Goal: Transaction & Acquisition: Purchase product/service

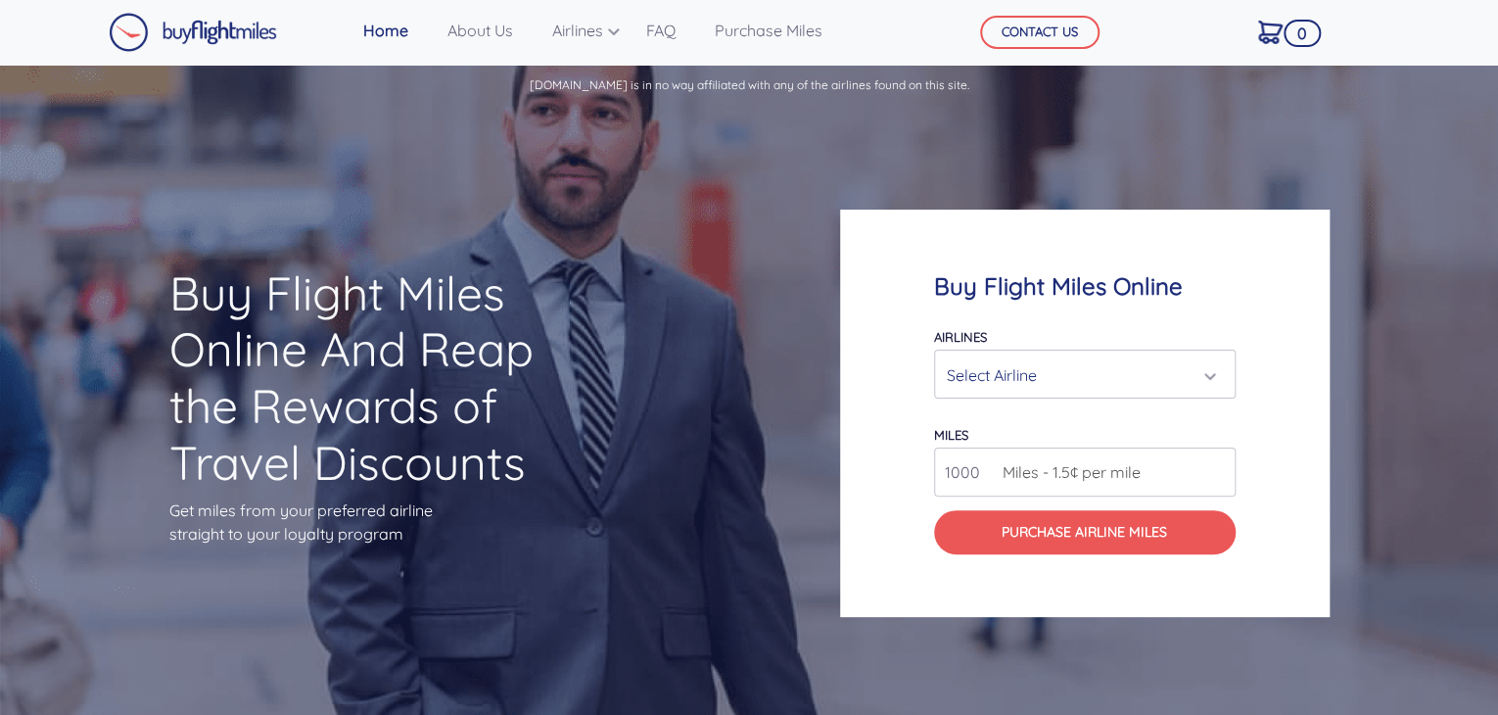
click at [1203, 379] on div "Select Airline" at bounding box center [1079, 374] width 264 height 37
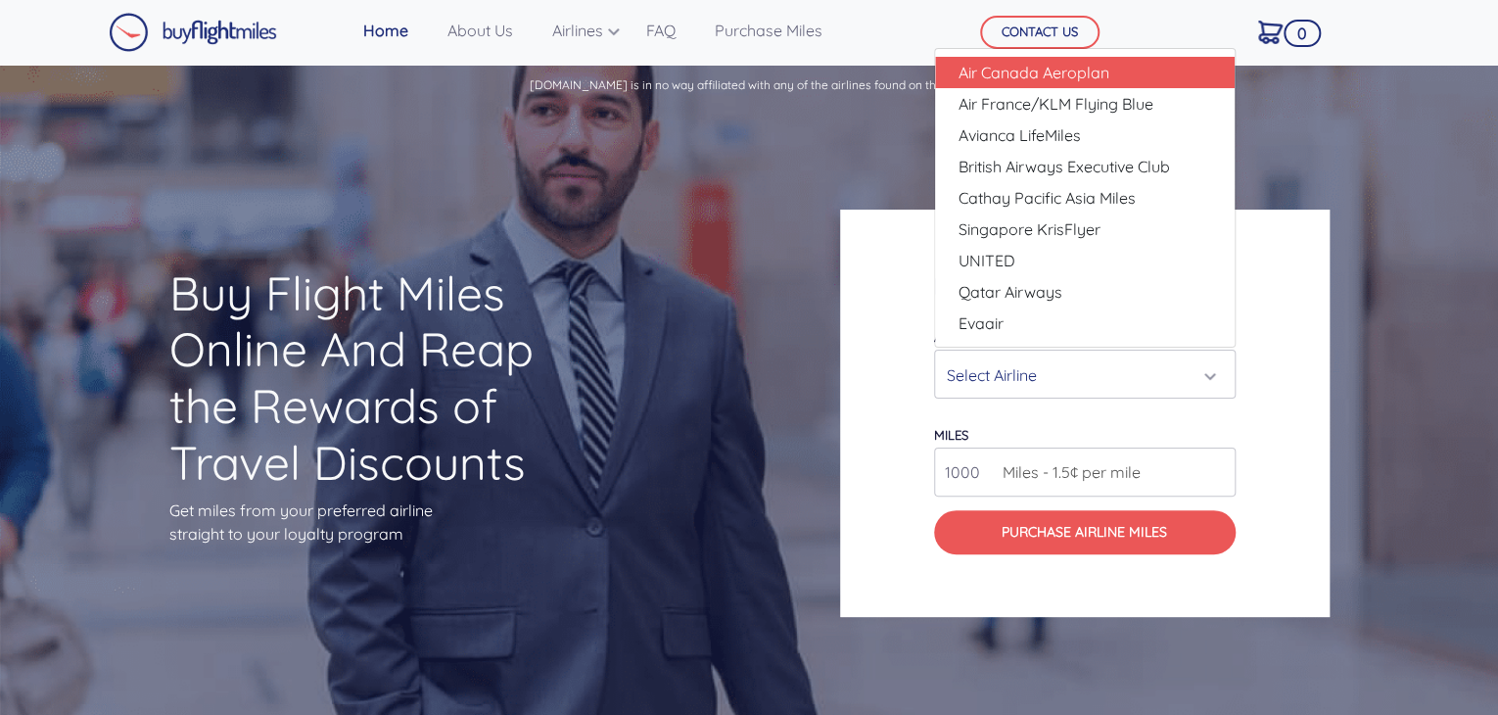
click at [1104, 70] on span "Air Canada Aeroplan" at bounding box center [1033, 72] width 151 height 23
select select "Air Canada Aeroplan"
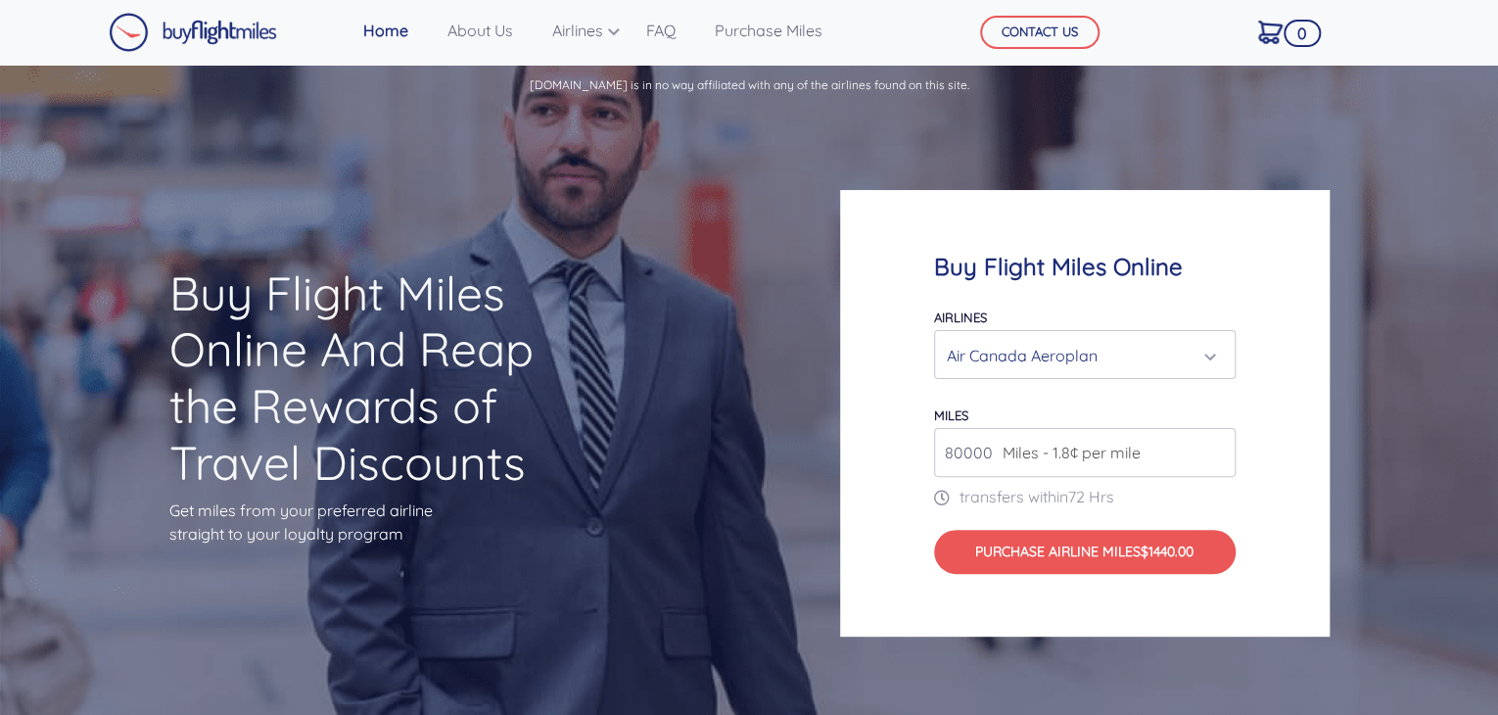
click at [1216, 456] on input "80000" at bounding box center [1085, 452] width 302 height 49
click at [1218, 444] on input "81000" at bounding box center [1085, 452] width 302 height 49
click at [1218, 444] on input "82000" at bounding box center [1085, 452] width 302 height 49
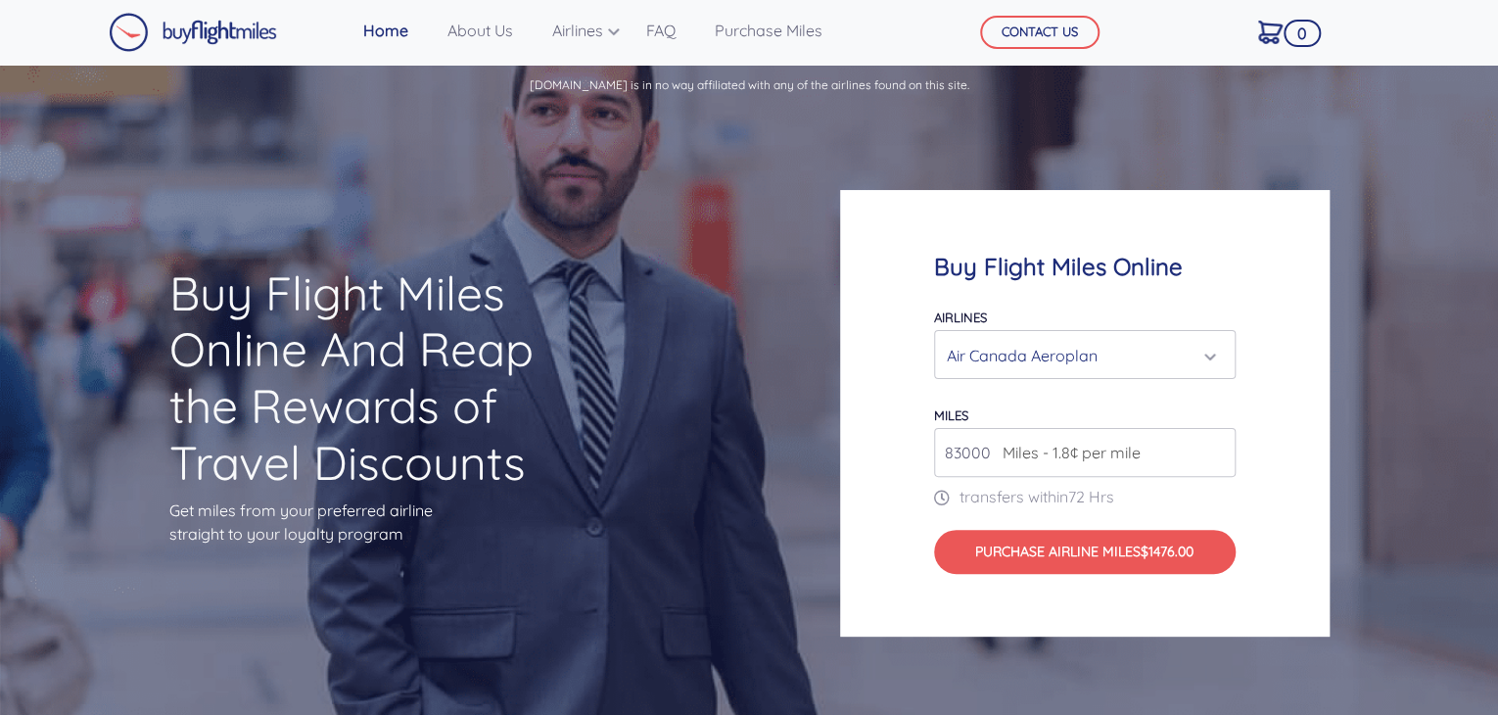
click at [1218, 444] on input "83000" at bounding box center [1085, 452] width 302 height 49
click at [1216, 458] on input "82000" at bounding box center [1085, 452] width 302 height 49
click at [1216, 458] on input "81000" at bounding box center [1085, 452] width 302 height 49
click at [1216, 458] on input "80000" at bounding box center [1085, 452] width 302 height 49
click at [1214, 447] on input "81000" at bounding box center [1085, 452] width 302 height 49
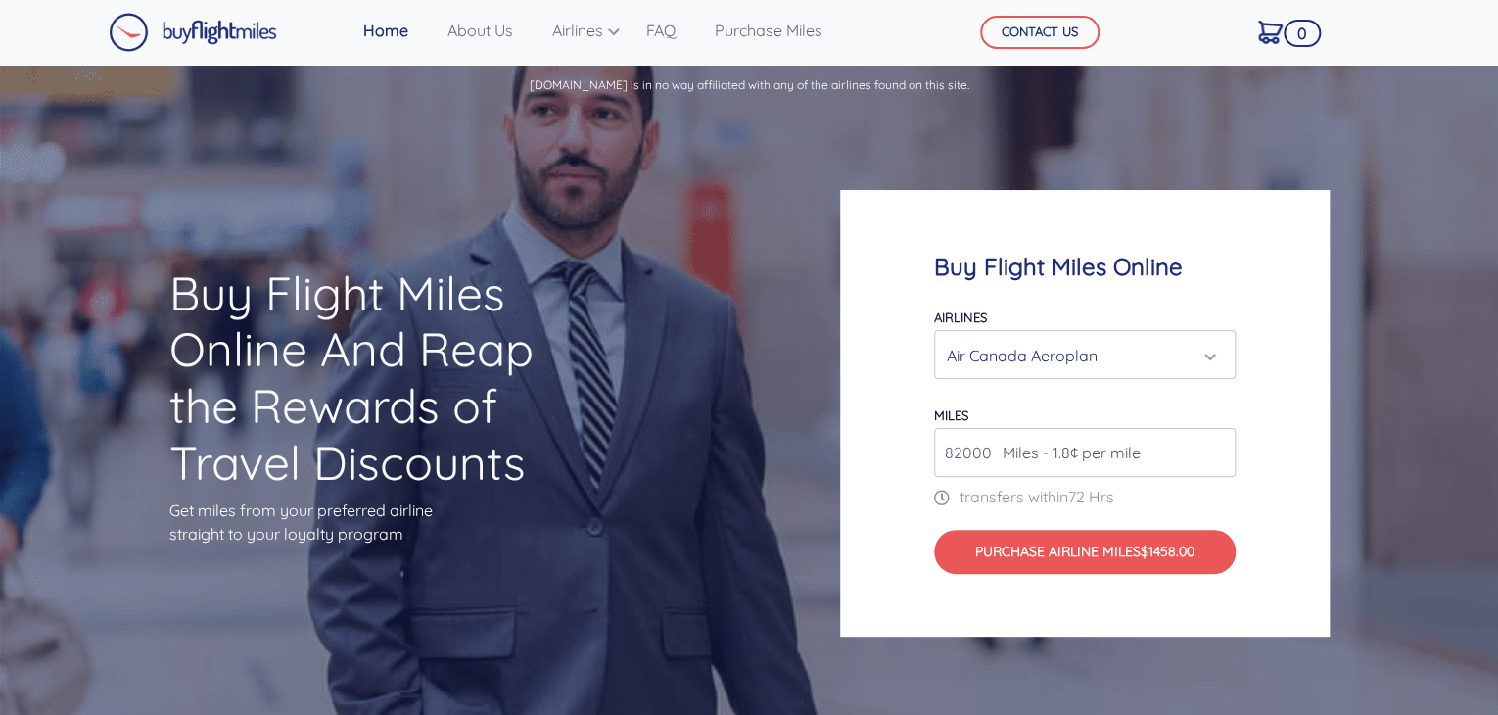
click at [1214, 447] on input "82000" at bounding box center [1085, 452] width 302 height 49
click at [1214, 447] on input "83000" at bounding box center [1085, 452] width 302 height 49
click at [1214, 447] on input "84000" at bounding box center [1085, 452] width 302 height 49
click at [1214, 447] on input "85000" at bounding box center [1085, 452] width 302 height 49
click at [1214, 447] on input "86000" at bounding box center [1085, 452] width 302 height 49
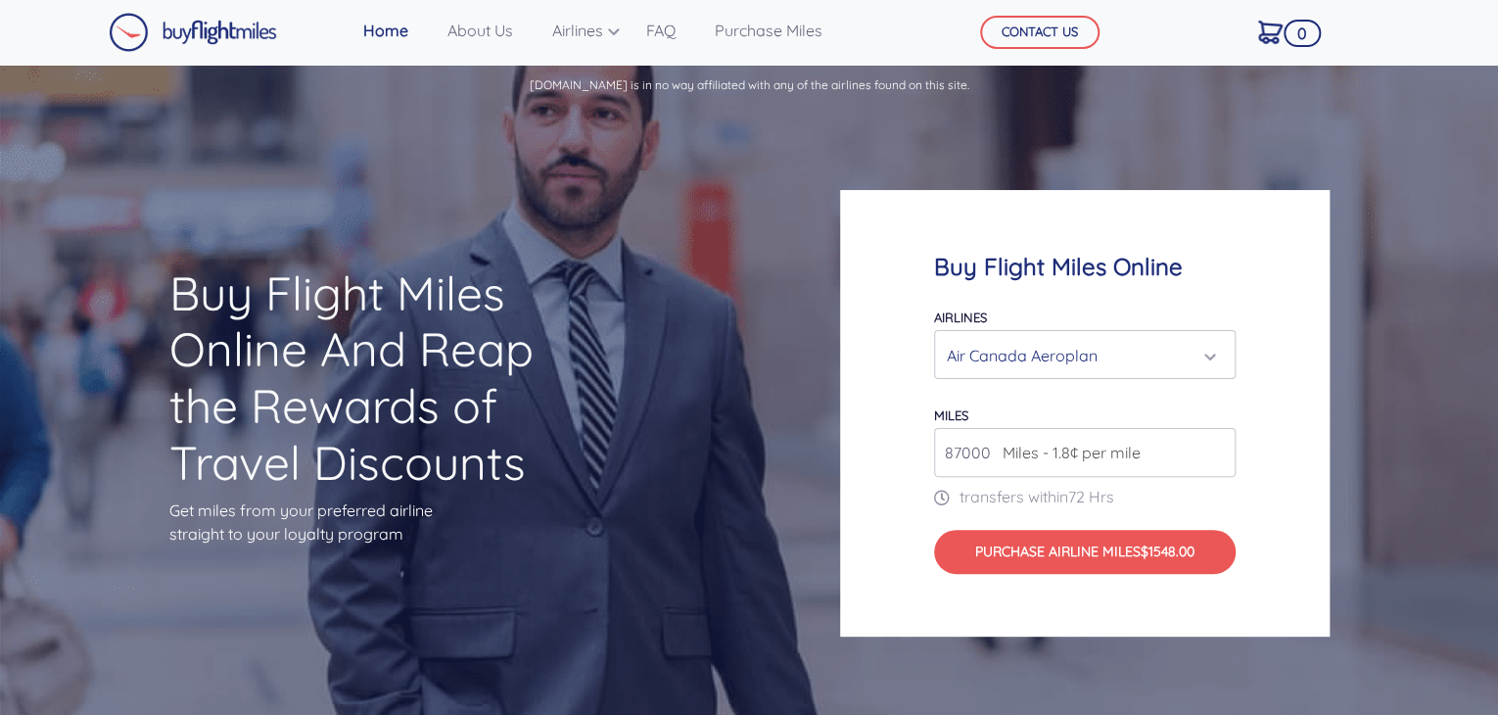
click at [1214, 447] on input "87000" at bounding box center [1085, 452] width 302 height 49
click at [1214, 447] on input "88000" at bounding box center [1085, 452] width 302 height 49
click at [1214, 447] on input "89000" at bounding box center [1085, 452] width 302 height 49
click at [1218, 452] on input "90000" at bounding box center [1085, 452] width 302 height 49
click at [1215, 446] on input "91000" at bounding box center [1085, 452] width 302 height 49
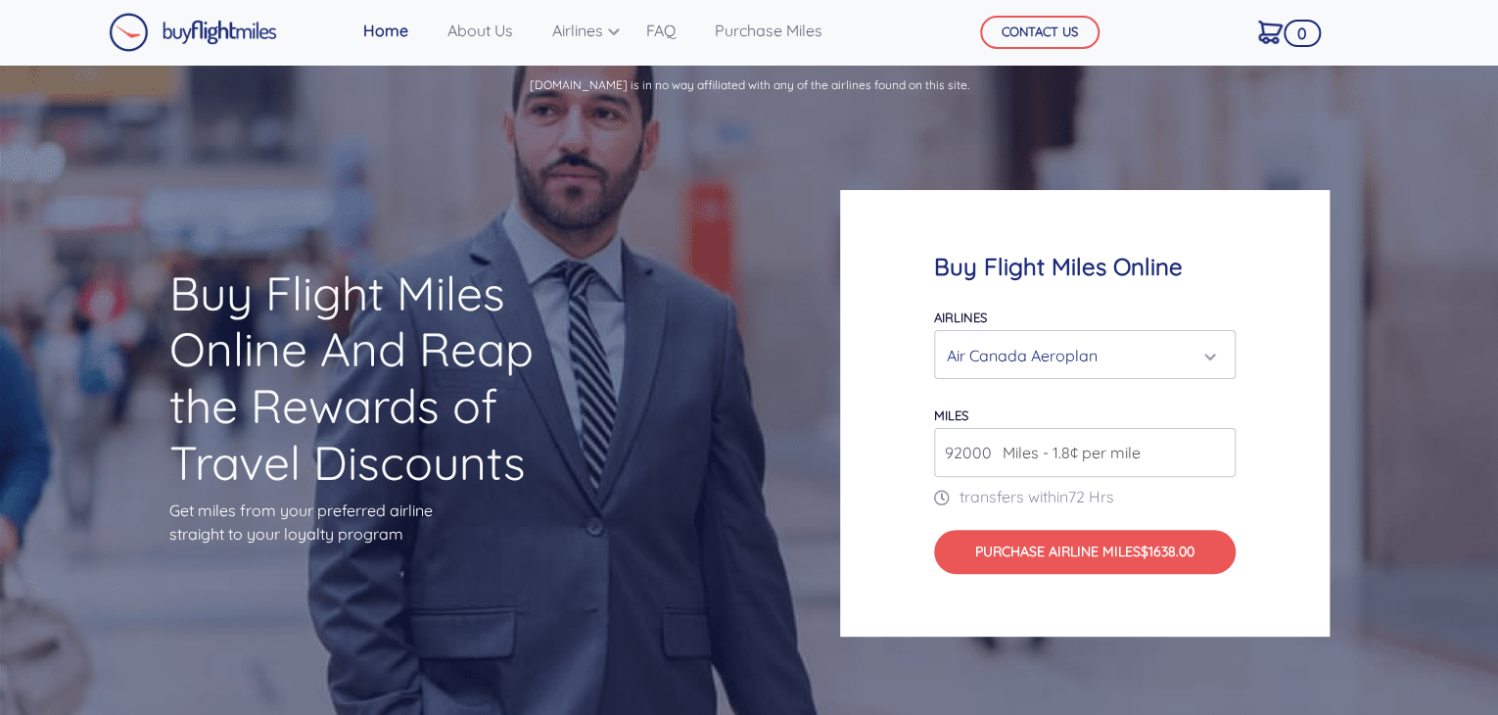
click at [1217, 449] on input "92000" at bounding box center [1085, 452] width 302 height 49
click at [1214, 444] on input "93000" at bounding box center [1085, 452] width 302 height 49
click at [1216, 447] on input "93000" at bounding box center [1085, 452] width 302 height 49
click at [1216, 447] on input "94000" at bounding box center [1085, 452] width 302 height 49
click at [1218, 451] on input "95000" at bounding box center [1085, 452] width 302 height 49
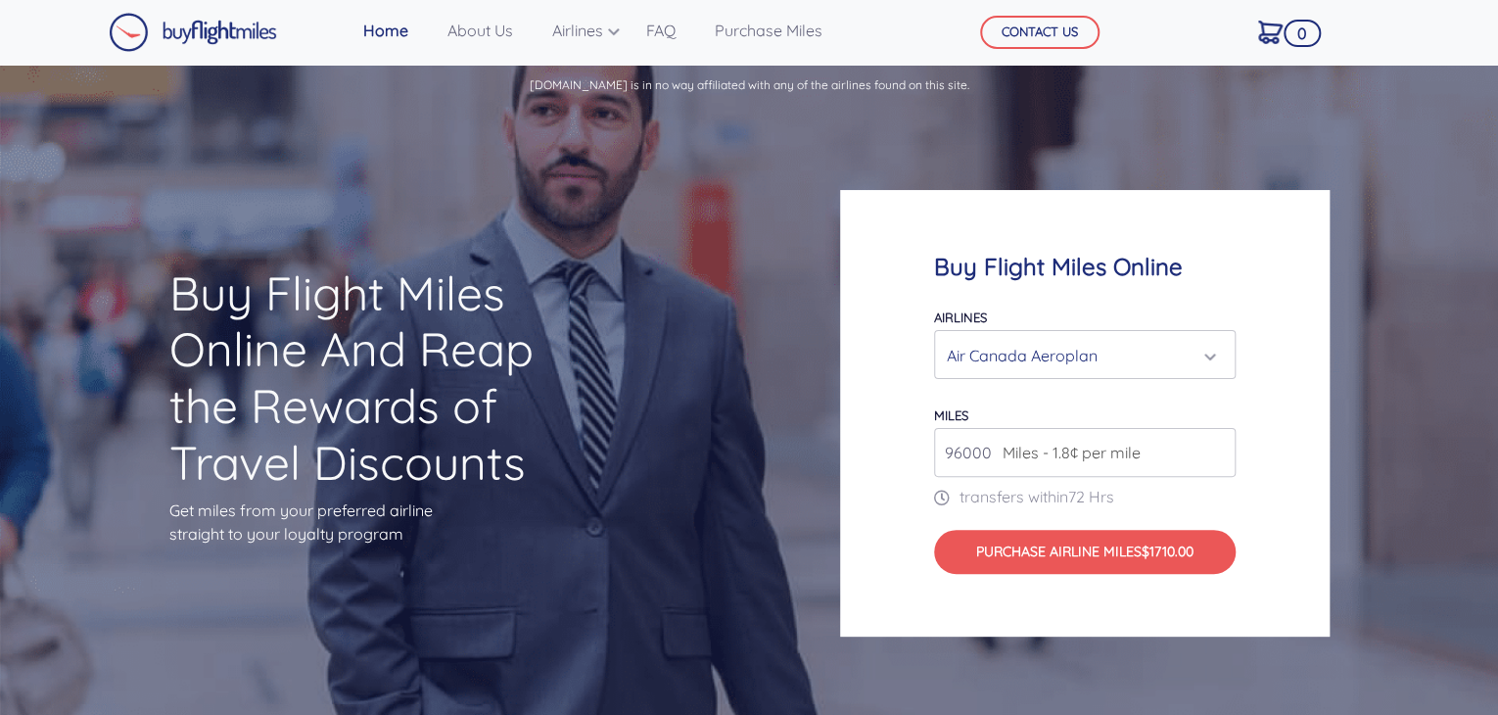
click at [1216, 448] on input "96000" at bounding box center [1085, 452] width 302 height 49
click at [1217, 448] on input "97000" at bounding box center [1085, 452] width 302 height 49
click at [1217, 446] on input "98000" at bounding box center [1085, 452] width 302 height 49
click at [1216, 445] on input "99000" at bounding box center [1085, 452] width 302 height 49
click at [1215, 444] on input "100000" at bounding box center [1085, 452] width 302 height 49
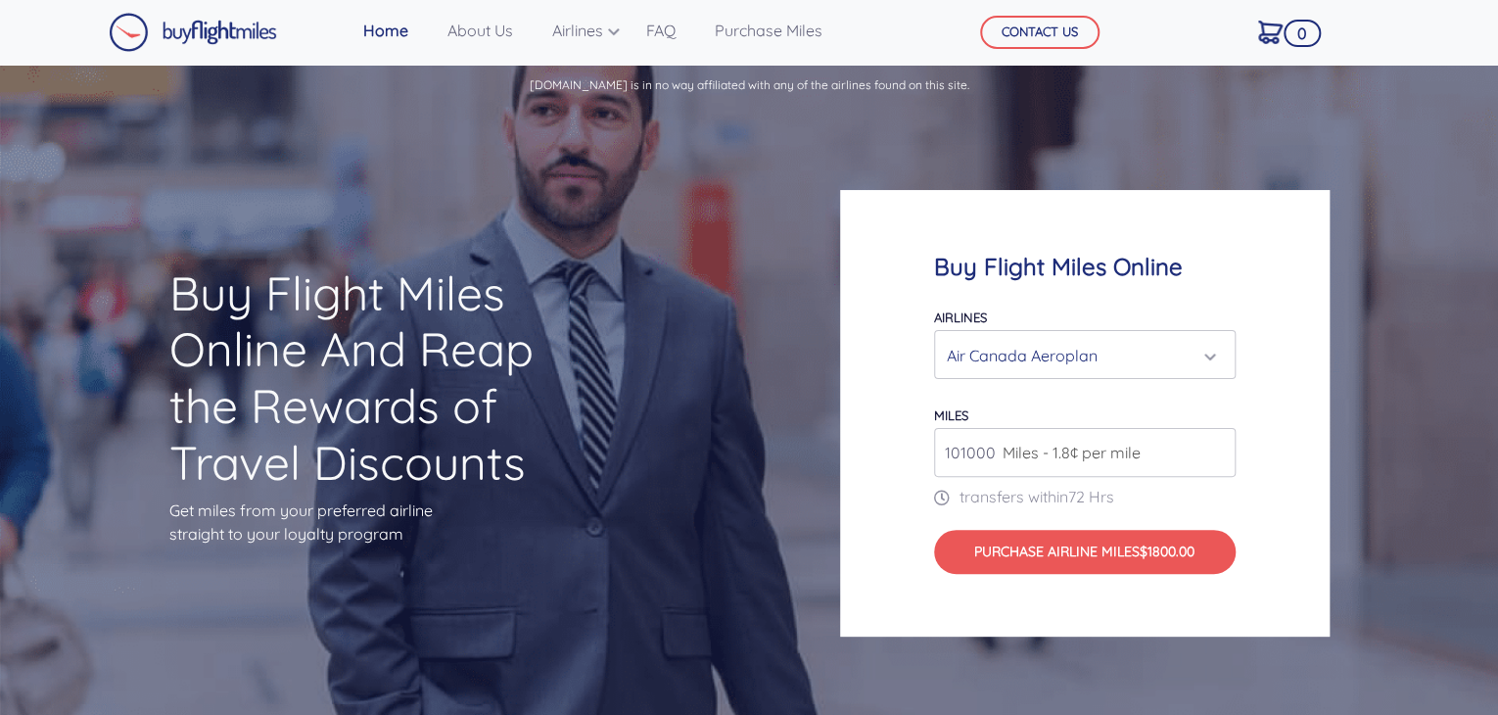
click at [1214, 447] on input "101000" at bounding box center [1085, 452] width 302 height 49
click at [1214, 445] on input "102000" at bounding box center [1085, 452] width 302 height 49
click at [1215, 448] on input "103000" at bounding box center [1085, 452] width 302 height 49
click at [1215, 454] on input "94000" at bounding box center [1085, 452] width 302 height 49
click at [1219, 455] on input "86000" at bounding box center [1085, 452] width 302 height 49
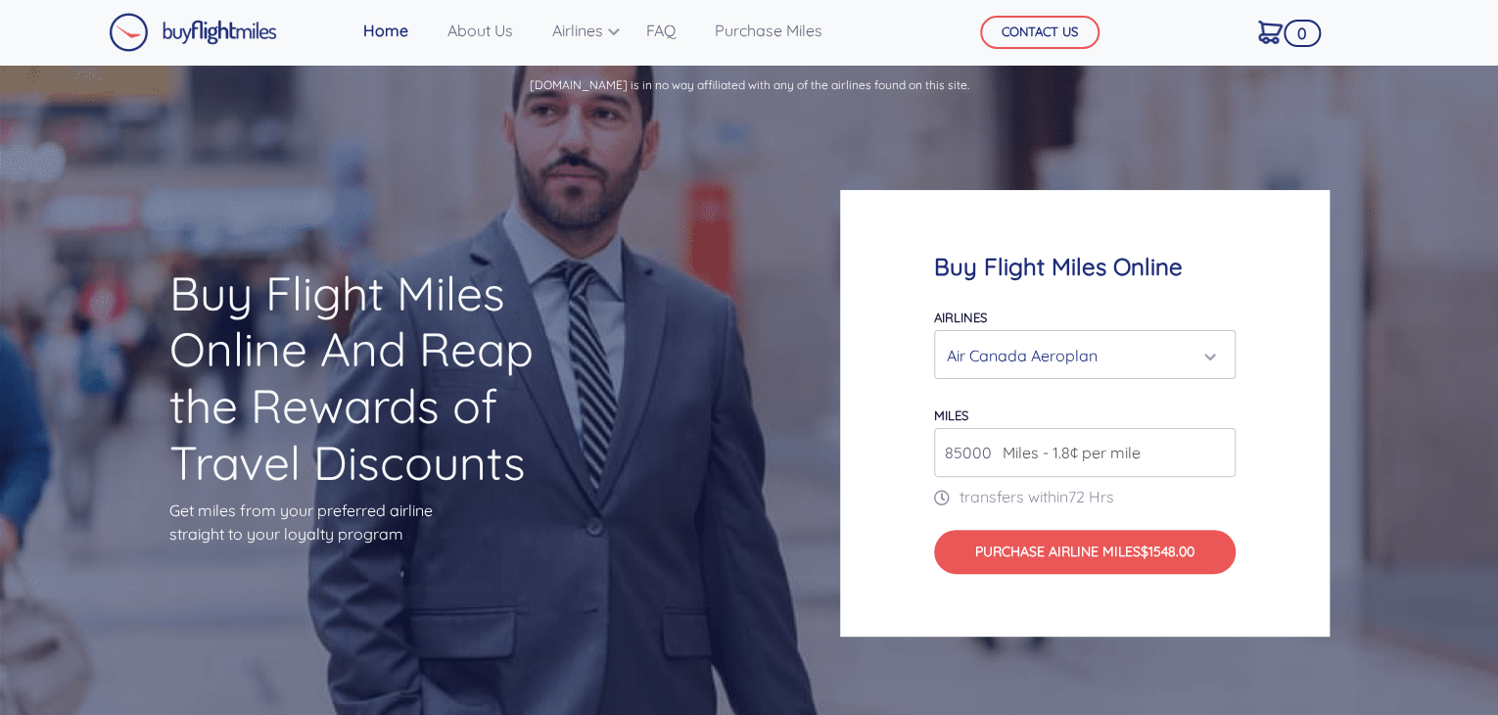
click at [1219, 455] on input "85000" at bounding box center [1085, 452] width 302 height 49
click at [1219, 455] on input "84000" at bounding box center [1085, 452] width 302 height 49
click at [1219, 455] on input "83000" at bounding box center [1085, 452] width 302 height 49
click at [1221, 459] on input "82000" at bounding box center [1085, 452] width 302 height 49
click at [1221, 456] on input "81000" at bounding box center [1085, 452] width 302 height 49
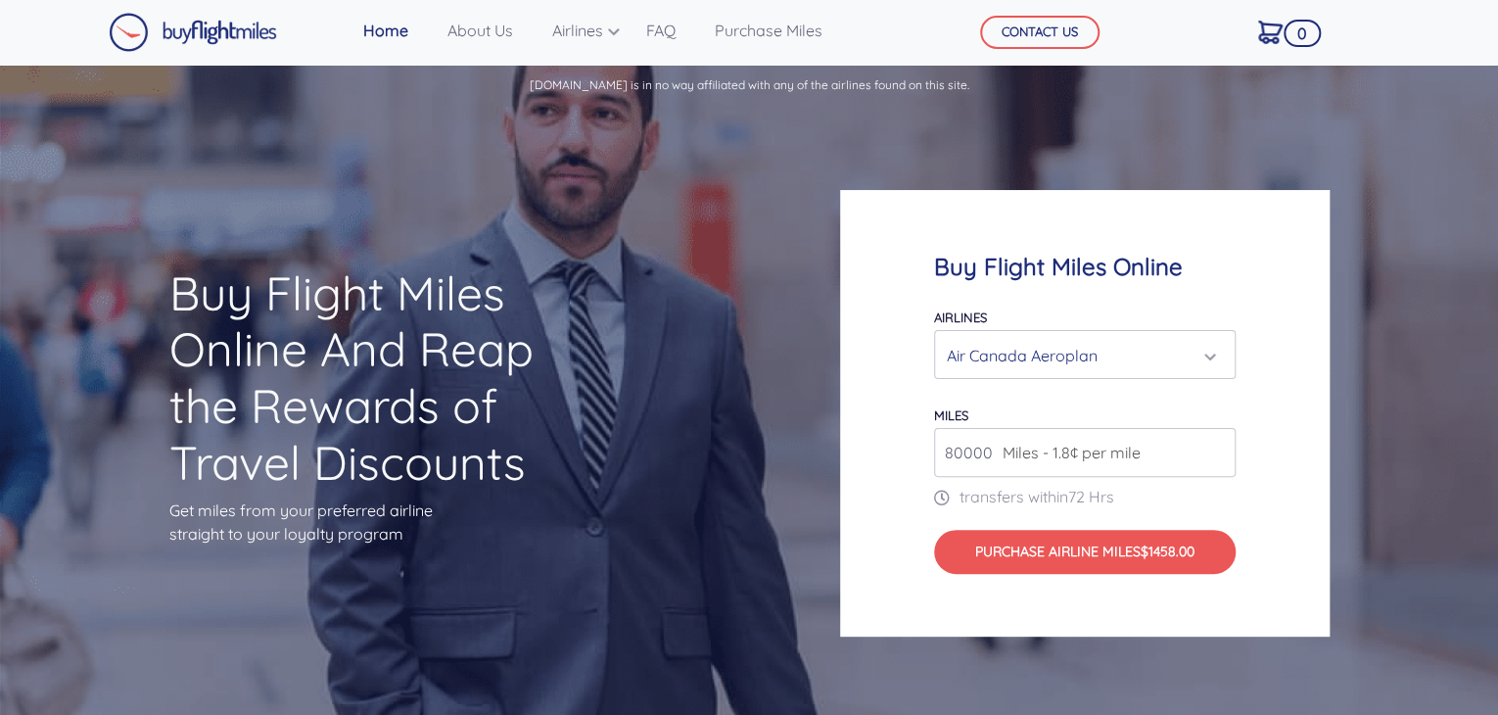
type input "80000"
click at [1220, 458] on input "80000" at bounding box center [1085, 452] width 302 height 49
